Goal: Navigation & Orientation: Go to known website

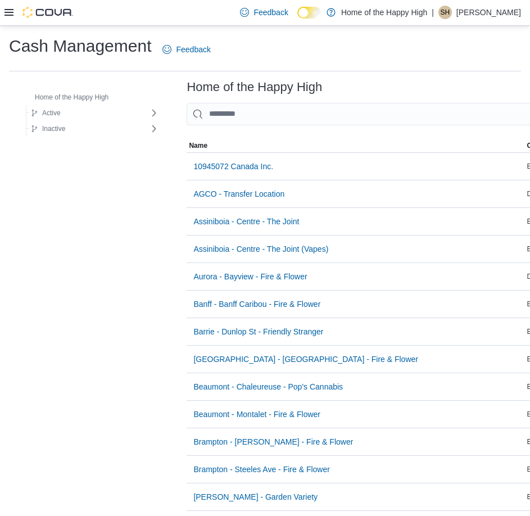
click at [475, 6] on p "Spencer Harrison" at bounding box center [488, 12] width 65 height 13
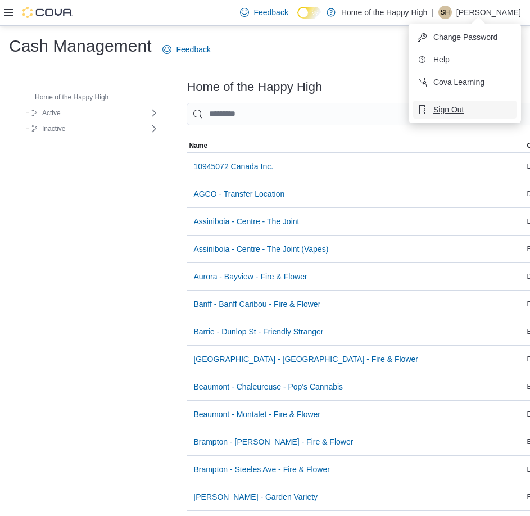
click at [446, 113] on span "Sign Out" at bounding box center [448, 109] width 30 height 11
